Goal: Navigation & Orientation: Find specific page/section

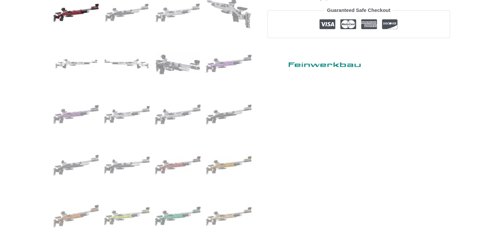
scroll to position [393, 0]
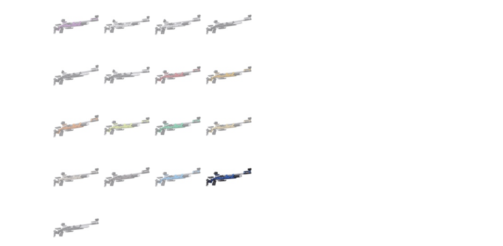
click at [218, 179] on img at bounding box center [229, 177] width 46 height 46
click at [174, 174] on img at bounding box center [178, 177] width 46 height 46
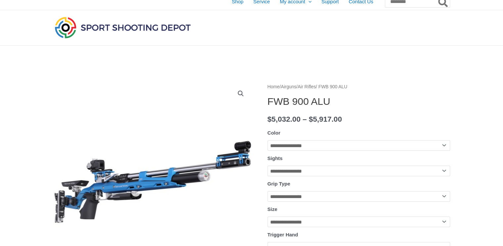
scroll to position [0, 0]
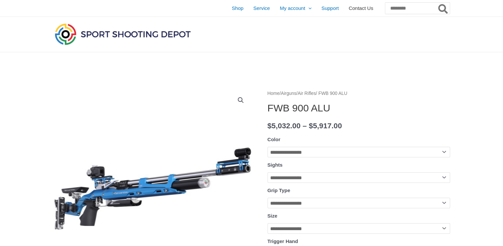
click at [349, 10] on span "Contact Us" at bounding box center [361, 8] width 24 height 17
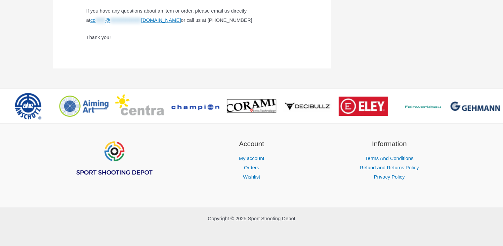
scroll to position [486, 0]
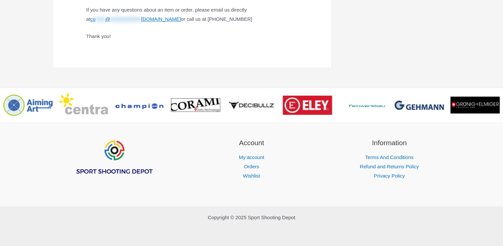
click at [111, 149] on img "Footer Widget 1" at bounding box center [113, 158] width 79 height 40
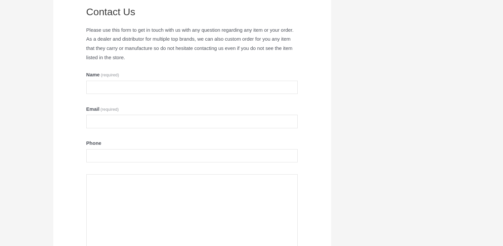
scroll to position [0, 0]
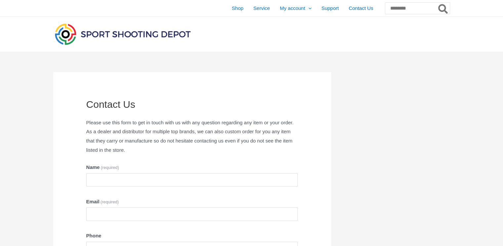
click at [69, 36] on img at bounding box center [122, 34] width 139 height 24
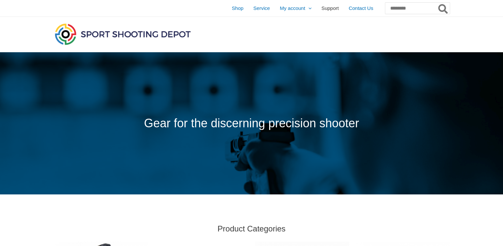
click at [322, 8] on span "Support" at bounding box center [331, 8] width 18 height 17
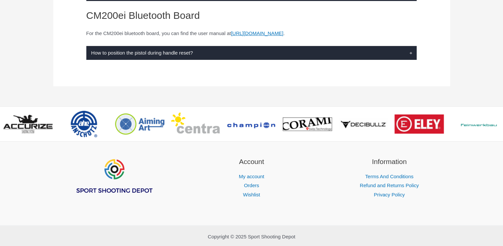
scroll to position [245, 0]
